Goal: Task Accomplishment & Management: Understand process/instructions

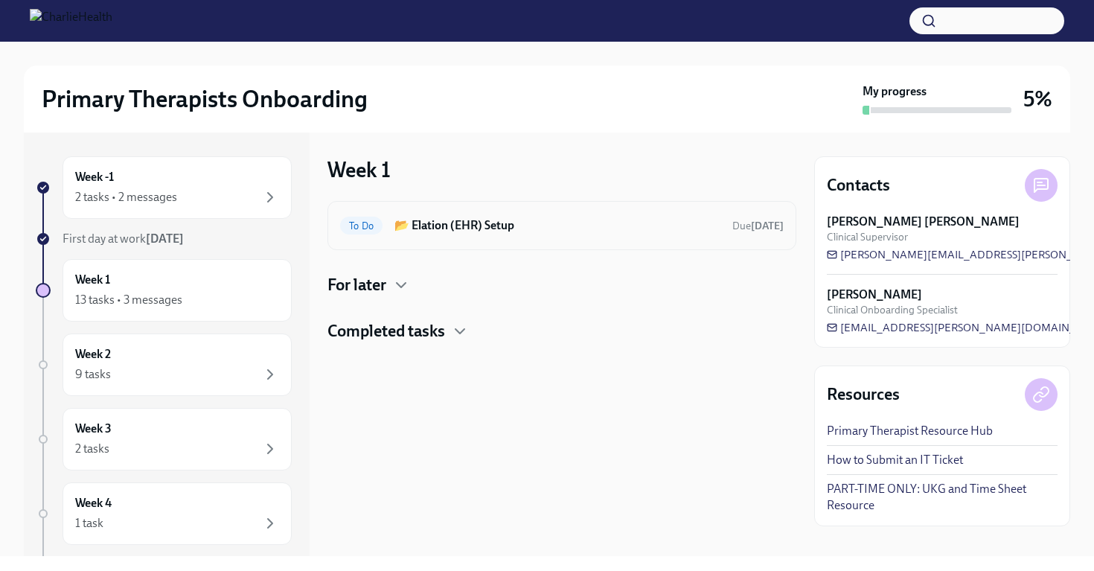
click at [513, 247] on div "To Do 📂 Elation (EHR) Setup Due [DATE]" at bounding box center [561, 225] width 469 height 49
click at [496, 231] on h6 "📂 Elation (EHR) Setup" at bounding box center [557, 225] width 326 height 16
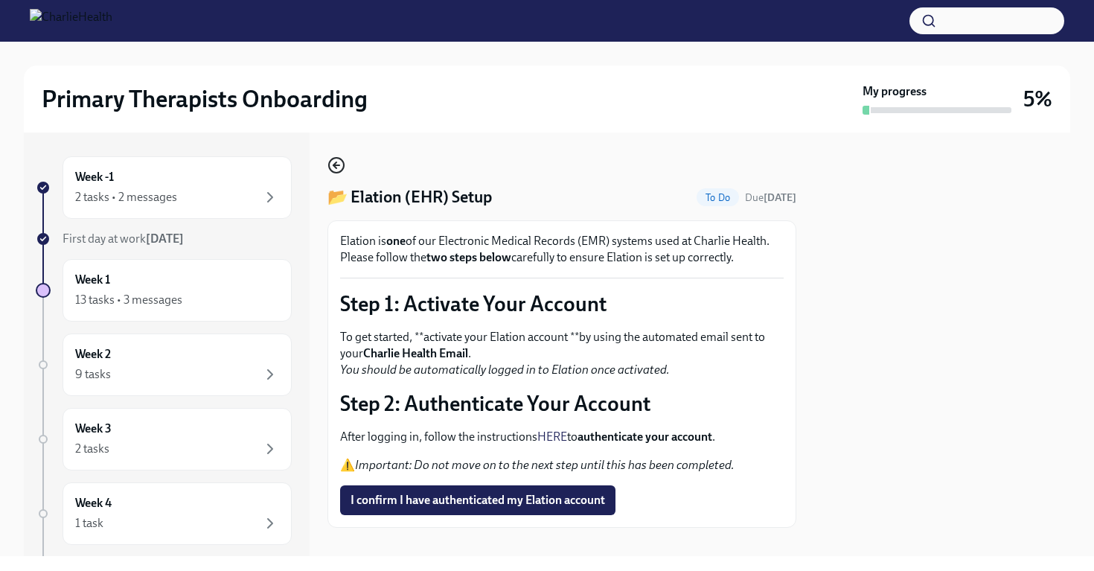
click at [333, 170] on icon "button" at bounding box center [336, 165] width 18 height 18
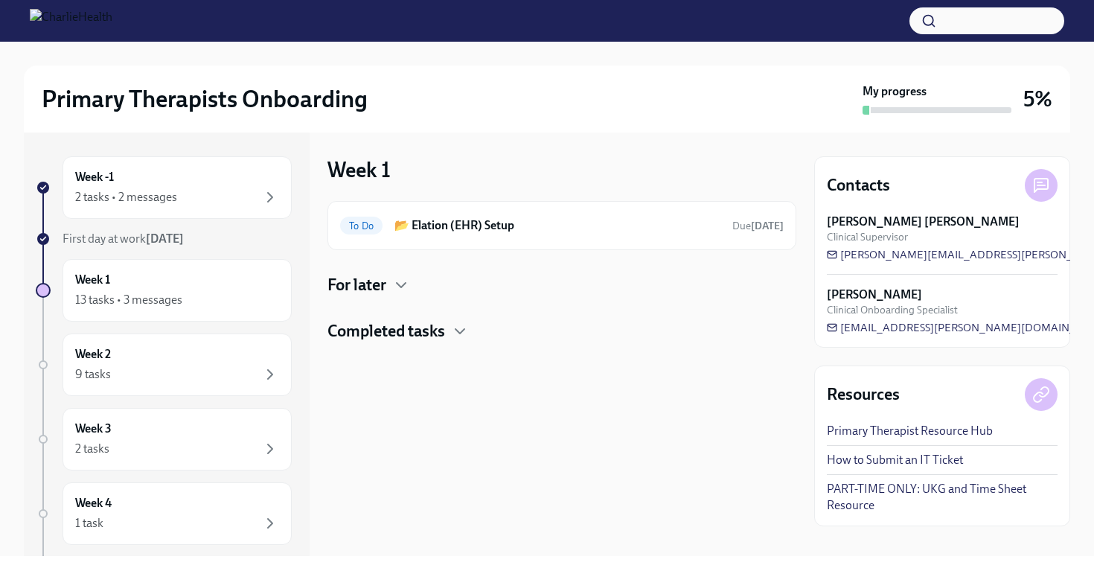
click at [605, 1] on div at bounding box center [547, 21] width 1094 height 42
click at [270, 0] on div at bounding box center [547, 21] width 1094 height 42
